Goal: Task Accomplishment & Management: Manage account settings

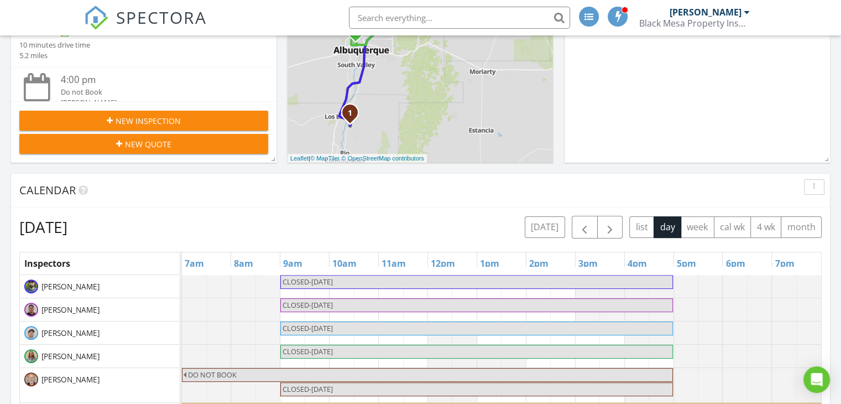
scroll to position [272, 0]
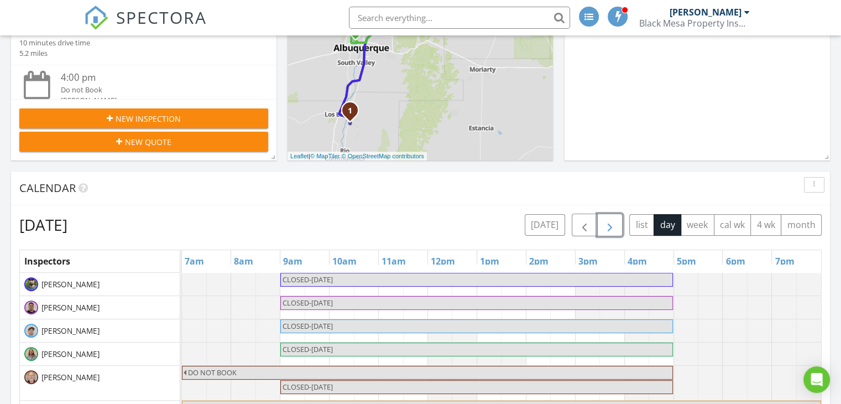
click at [611, 226] on span "button" at bounding box center [610, 225] width 13 height 13
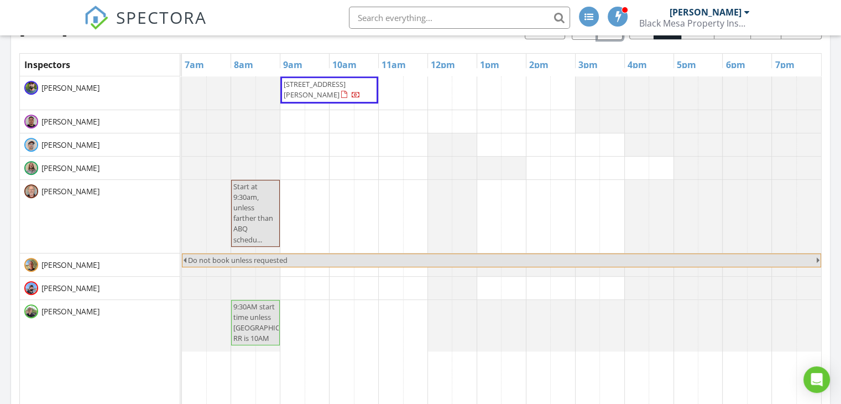
scroll to position [343, 0]
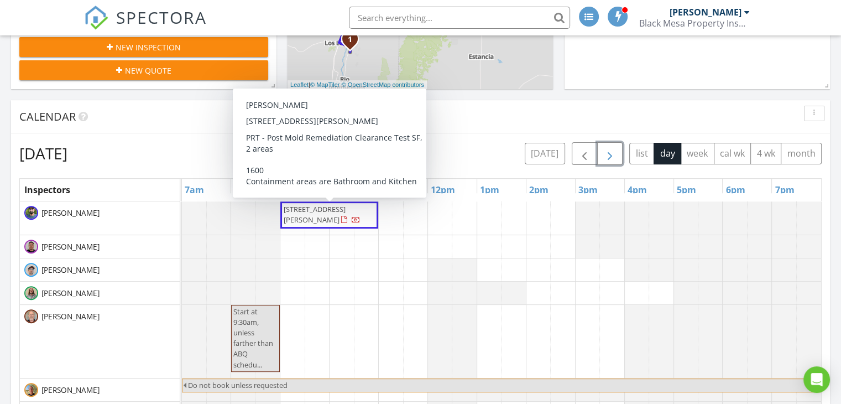
click at [336, 212] on span "711 Don Cubero Alley, Santa Fe 87505" at bounding box center [315, 214] width 62 height 20
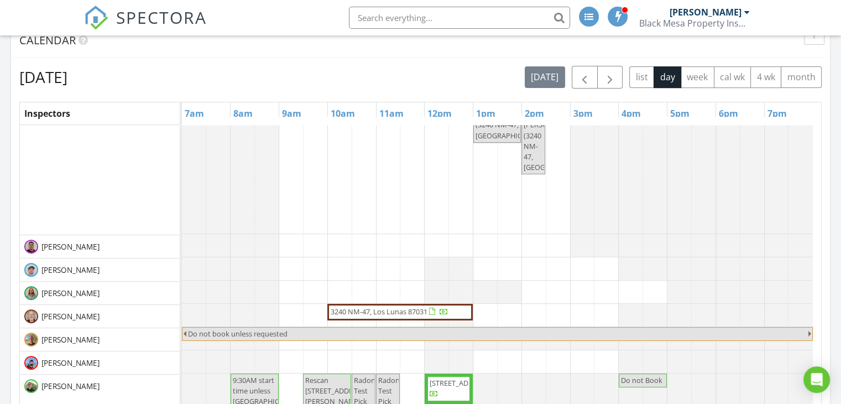
scroll to position [48, 0]
click at [607, 74] on span "button" at bounding box center [610, 77] width 13 height 13
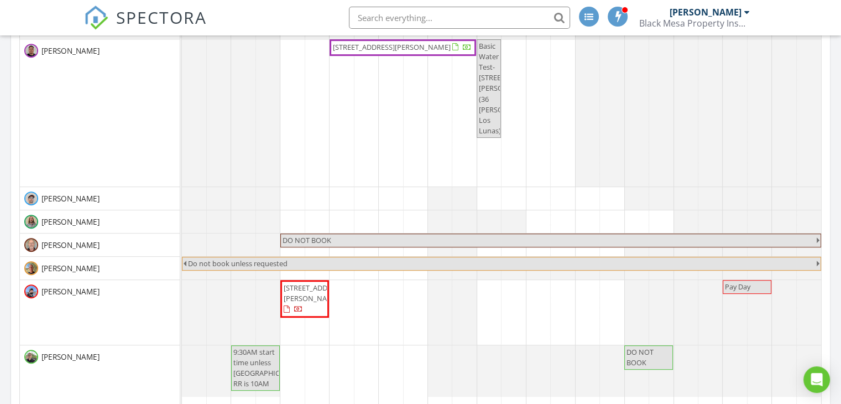
scroll to position [577, 0]
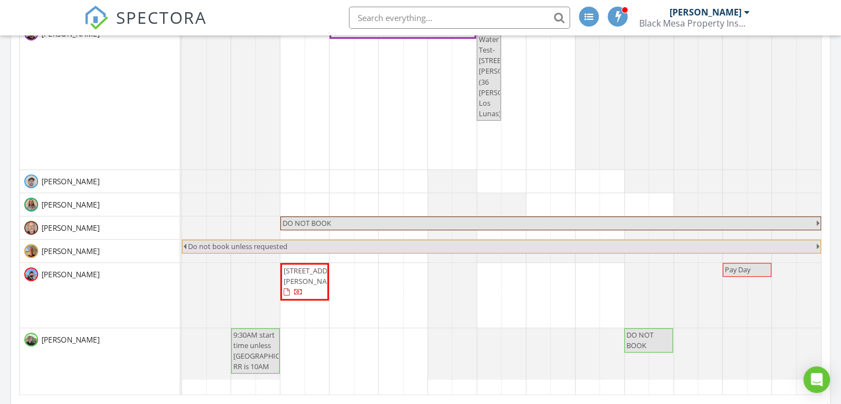
click at [299, 284] on span "7520 Montgomery Blvd NE, Albuquerque 87110" at bounding box center [315, 276] width 62 height 20
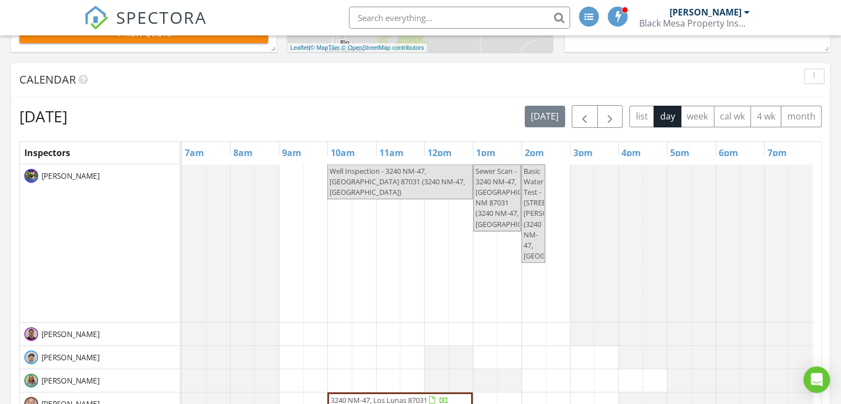
scroll to position [377, 0]
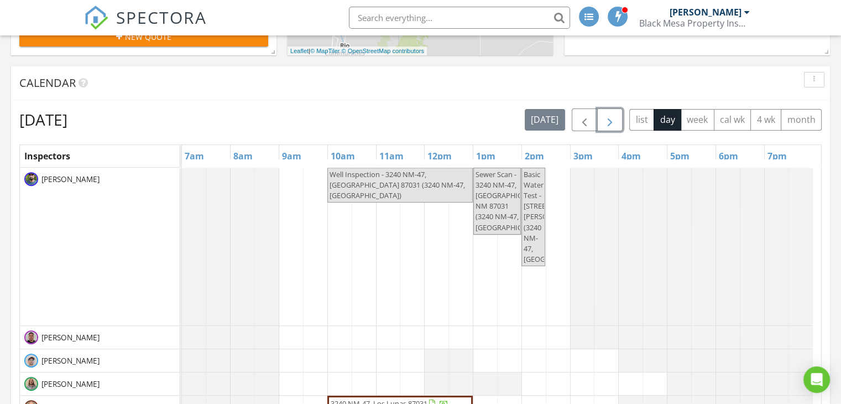
click at [612, 123] on span "button" at bounding box center [610, 119] width 13 height 13
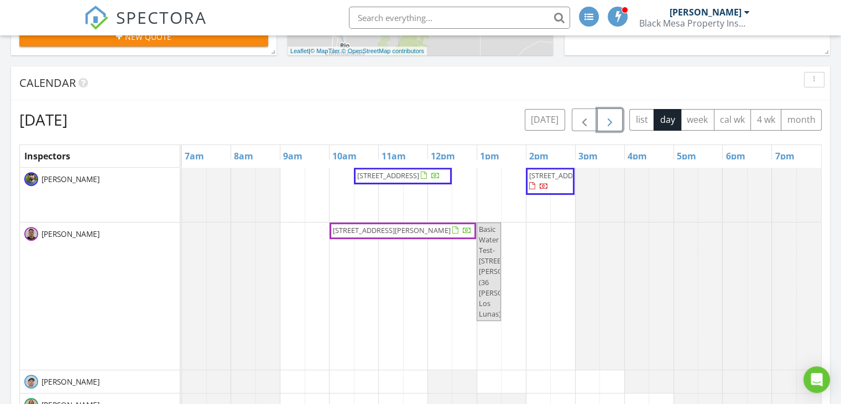
click at [611, 119] on span "button" at bounding box center [610, 119] width 13 height 13
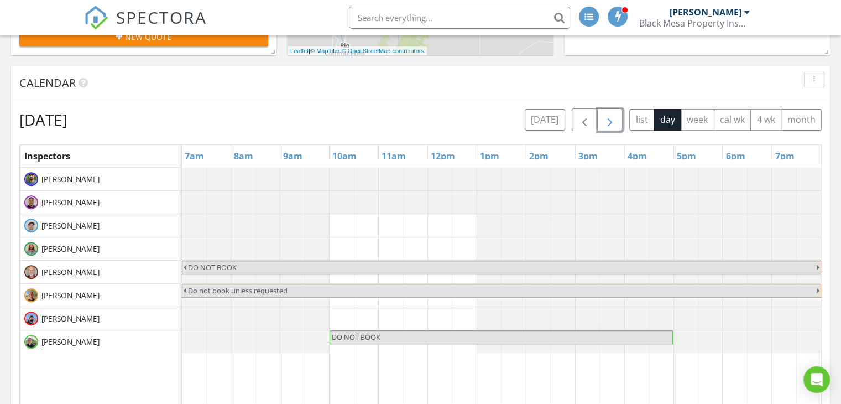
click at [611, 119] on span "button" at bounding box center [610, 119] width 13 height 13
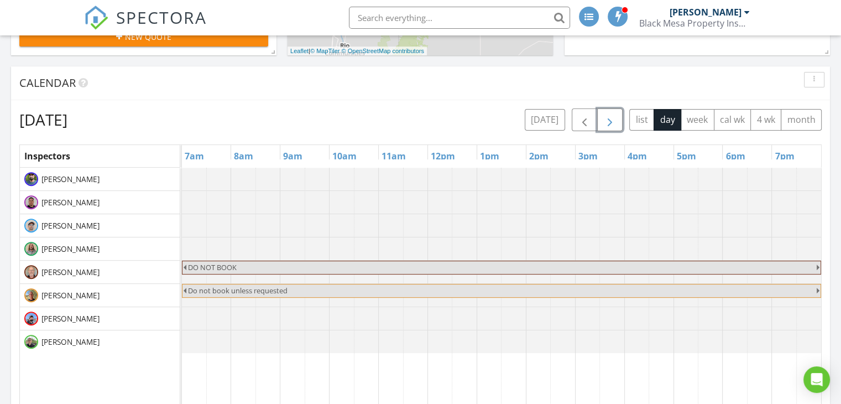
click at [611, 119] on span "button" at bounding box center [610, 119] width 13 height 13
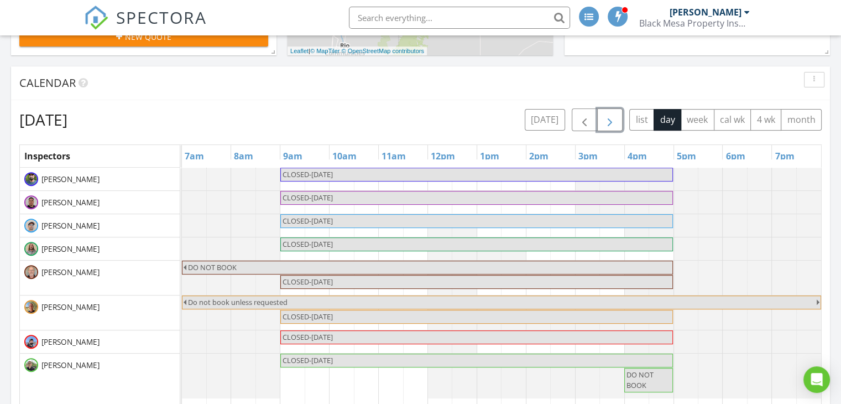
click at [611, 119] on span "button" at bounding box center [610, 119] width 13 height 13
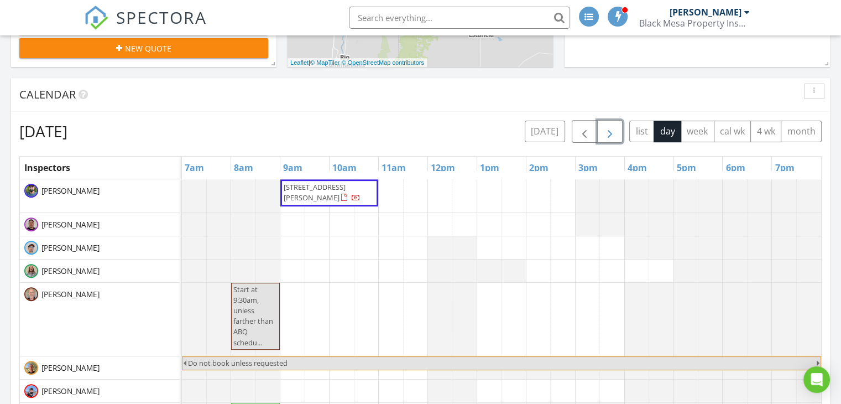
scroll to position [355, 0]
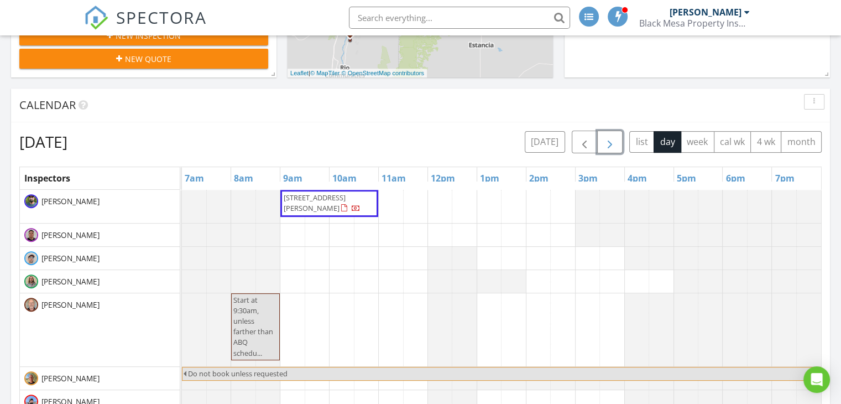
click at [609, 138] on span "button" at bounding box center [610, 142] width 13 height 13
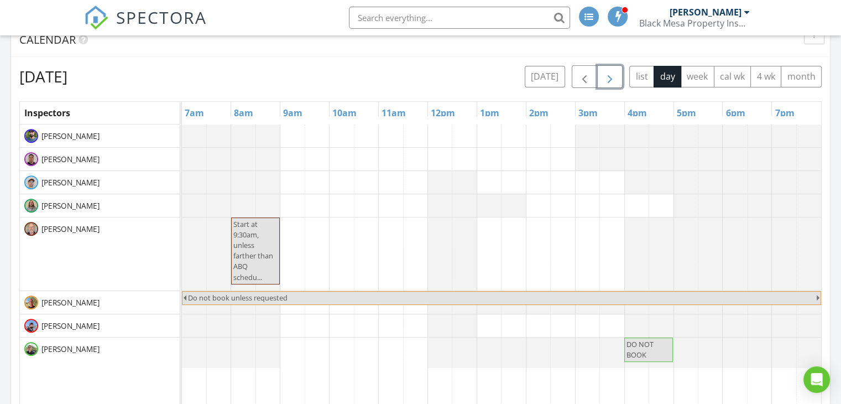
scroll to position [381, 0]
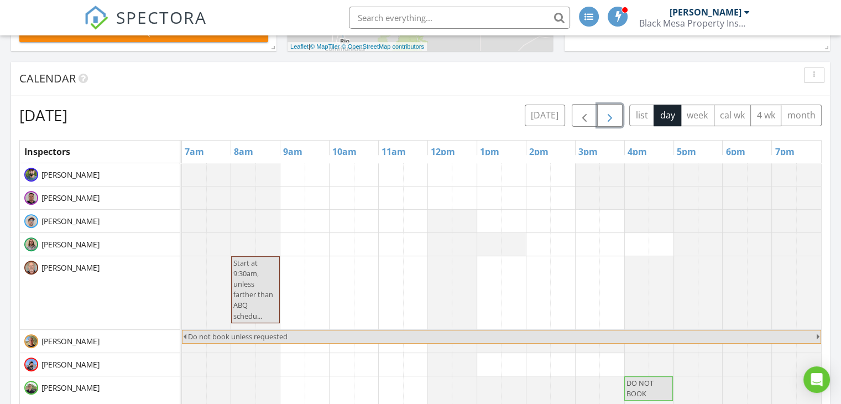
click at [609, 105] on button "button" at bounding box center [610, 115] width 26 height 23
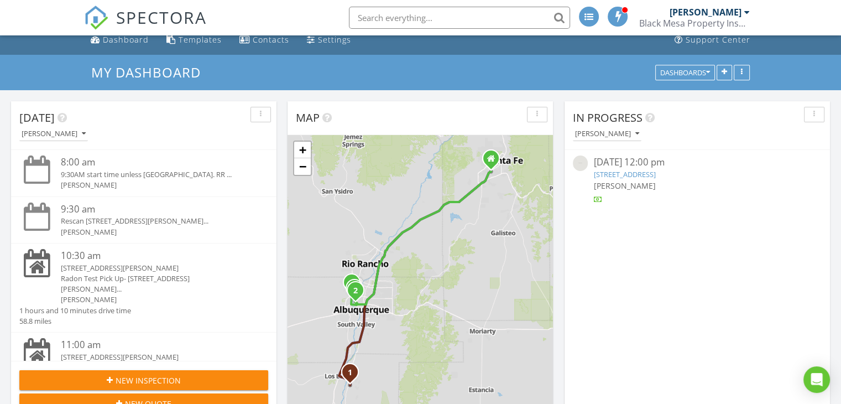
scroll to position [0, 0]
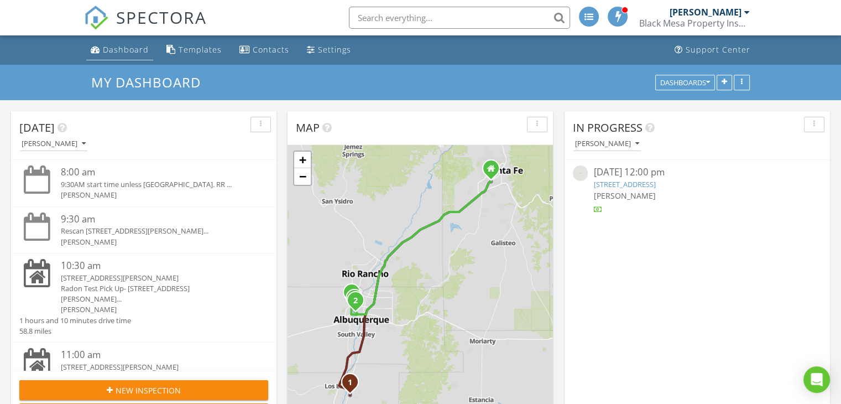
click at [112, 45] on div "Dashboard" at bounding box center [126, 49] width 46 height 11
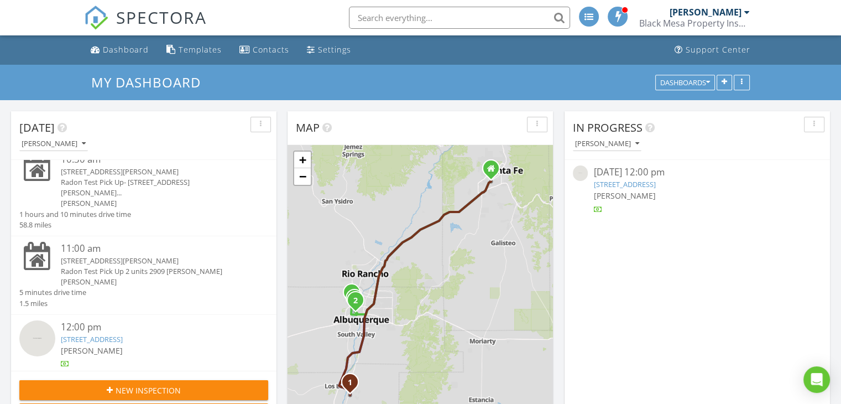
scroll to position [167, 0]
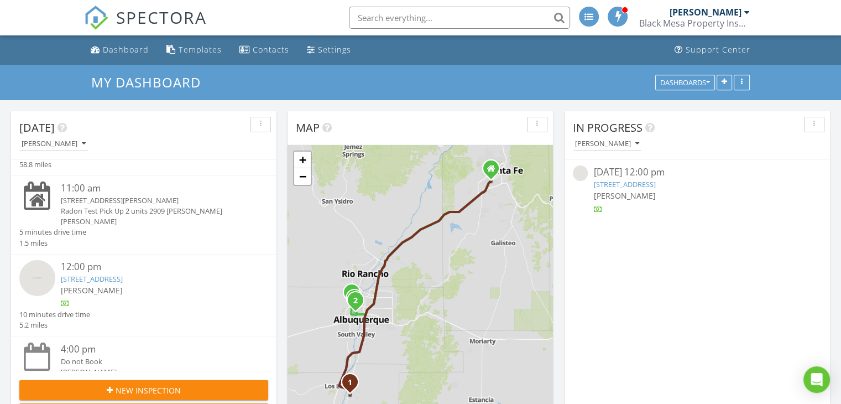
click at [122, 274] on link "31 Wind Rd NW, Albuquerque, NM 87120" at bounding box center [92, 279] width 62 height 10
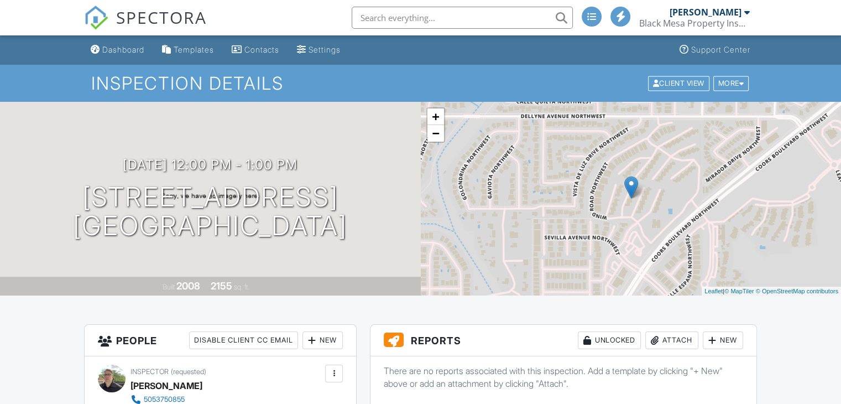
scroll to position [978, 0]
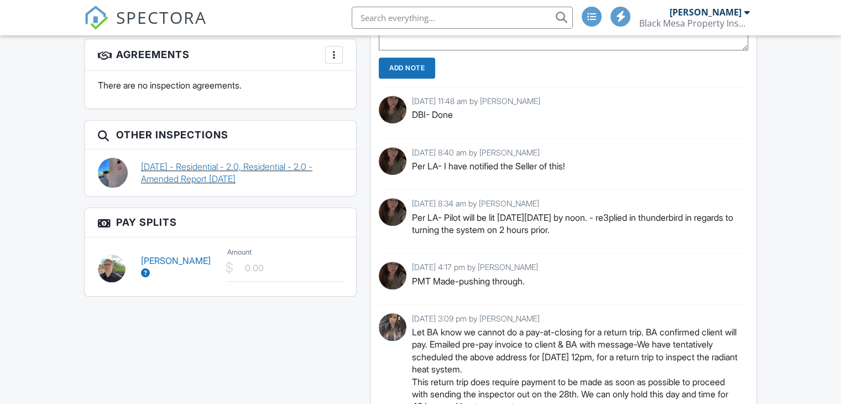
click at [226, 168] on link "08/18/2025 - Residential - 2.0, Residential - 2.0 - Amended Report 8/28/25" at bounding box center [242, 172] width 202 height 25
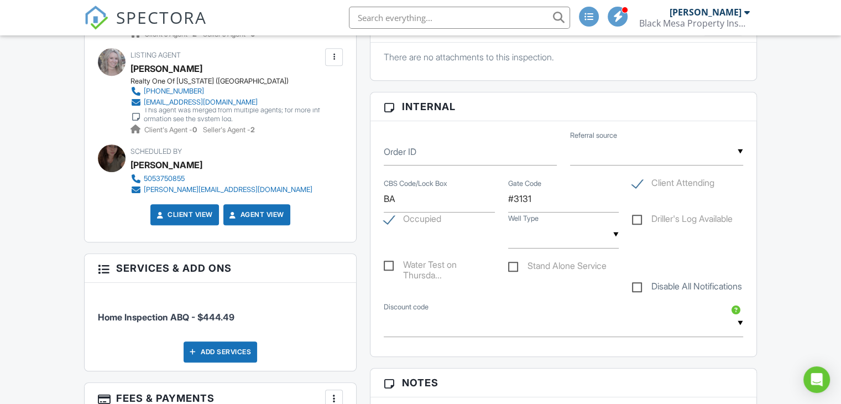
scroll to position [555, 0]
